Goal: Navigation & Orientation: Find specific page/section

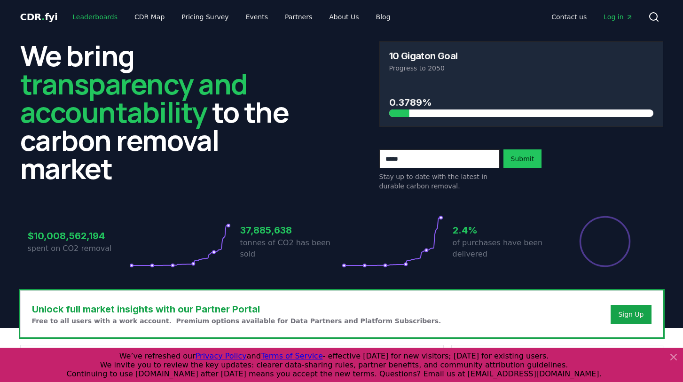
click at [98, 10] on link "Leaderboards" at bounding box center [95, 16] width 60 height 17
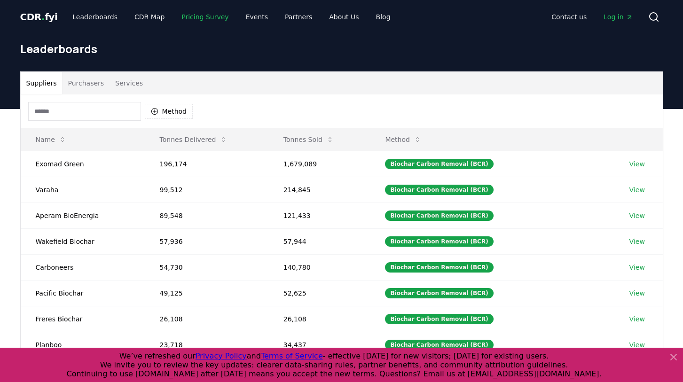
click at [188, 18] on link "Pricing Survey" at bounding box center [205, 16] width 62 height 17
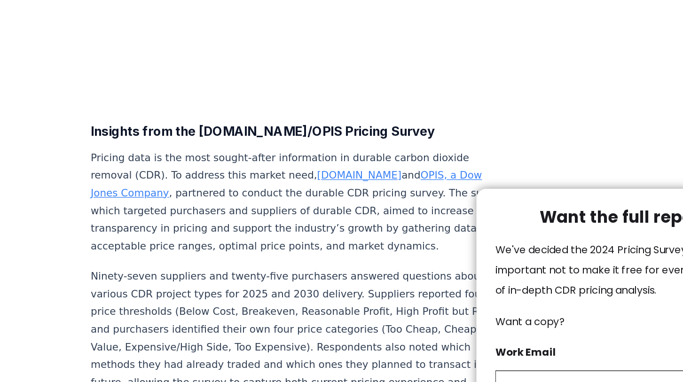
scroll to position [335, 0]
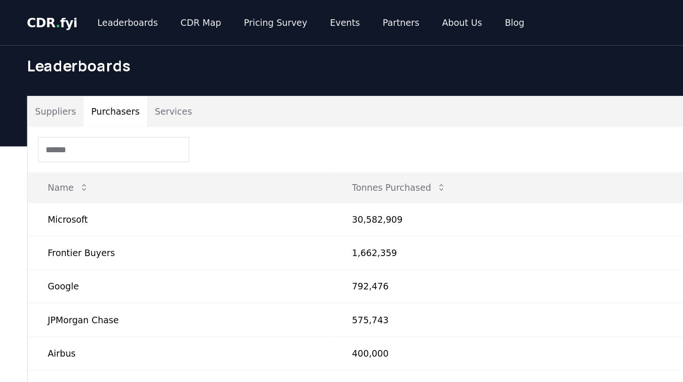
click at [79, 84] on button "Purchasers" at bounding box center [85, 83] width 47 height 23
